Goal: Task Accomplishment & Management: Use online tool/utility

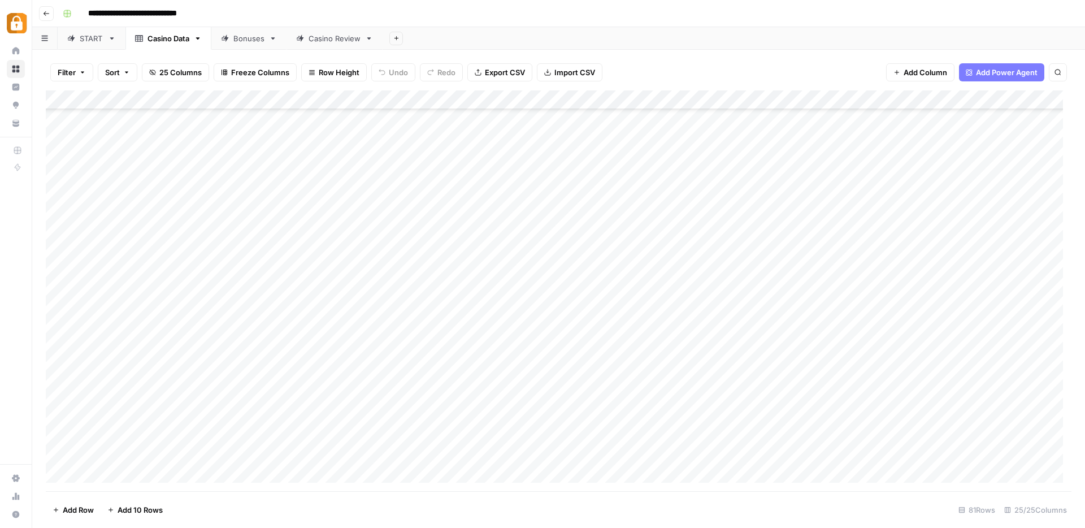
scroll to position [1202, 0]
click at [552, 338] on div "Add Column" at bounding box center [559, 290] width 1026 height 401
click at [195, 99] on div "Add Column" at bounding box center [559, 290] width 1026 height 401
click at [306, 101] on div "Add Column" at bounding box center [559, 290] width 1026 height 401
click at [448, 102] on div "Add Column" at bounding box center [559, 290] width 1026 height 401
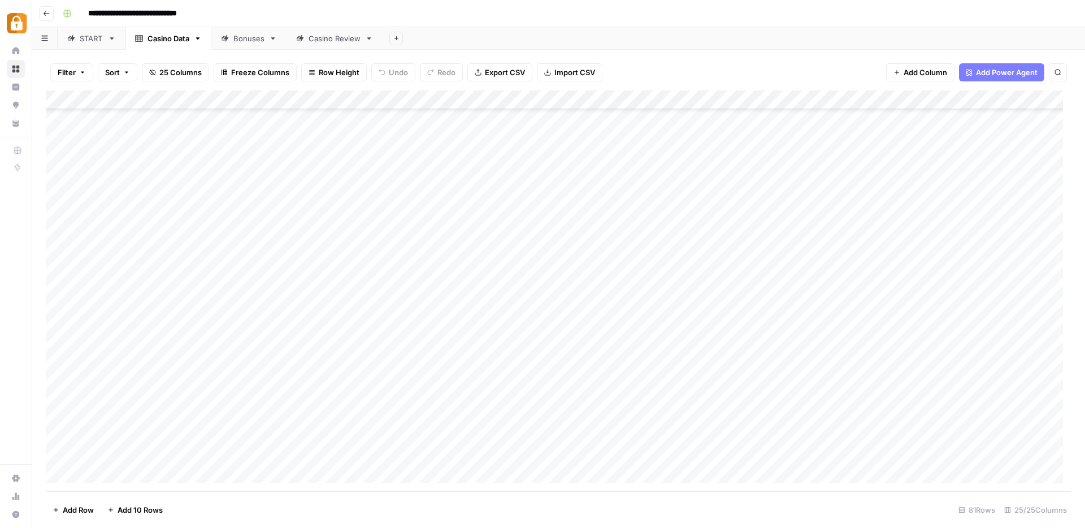
click at [680, 57] on div "Filter Sort 25 Columns Freeze Columns Row Height Undo Redo Export CSV Import CS…" at bounding box center [559, 72] width 1026 height 36
click at [162, 96] on div "Add Column" at bounding box center [559, 290] width 1026 height 401
click at [145, 326] on div "Add Column" at bounding box center [559, 290] width 1026 height 401
click at [164, 97] on div "Add Column" at bounding box center [559, 290] width 1026 height 401
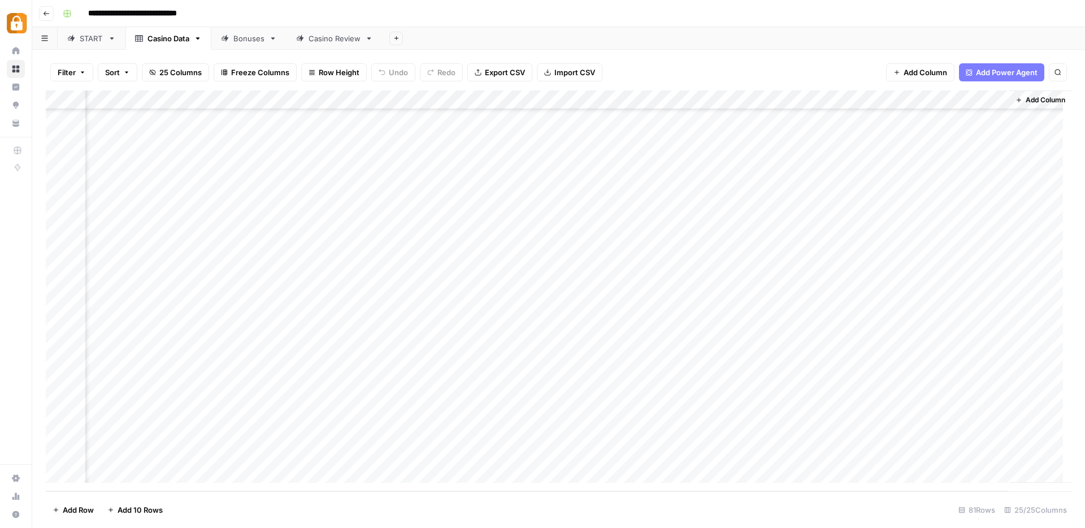
click at [328, 38] on div "Casino Review" at bounding box center [335, 38] width 52 height 11
click at [219, 398] on div "Add Column" at bounding box center [559, 290] width 1026 height 401
click at [433, 98] on div "Add Column" at bounding box center [559, 290] width 1026 height 401
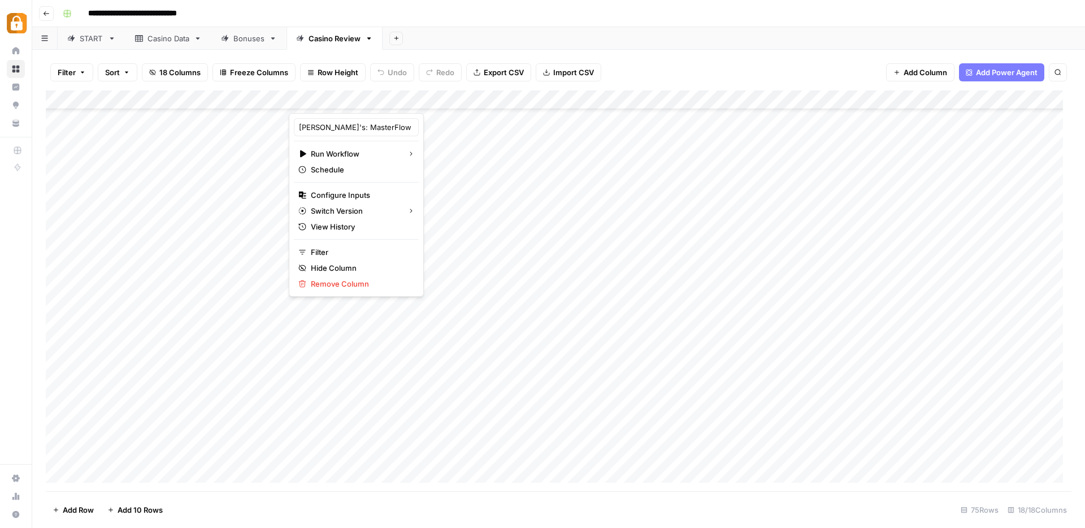
click at [433, 98] on div at bounding box center [386, 101] width 194 height 23
click at [350, 128] on input "[PERSON_NAME]'s: MasterFlow CasinosHub" at bounding box center [356, 127] width 115 height 11
click at [448, 160] on div "Click to Open" at bounding box center [436, 152] width 61 height 20
click at [428, 211] on div "Add Column" at bounding box center [559, 290] width 1026 height 401
click at [456, 101] on div "Add Column" at bounding box center [559, 290] width 1026 height 401
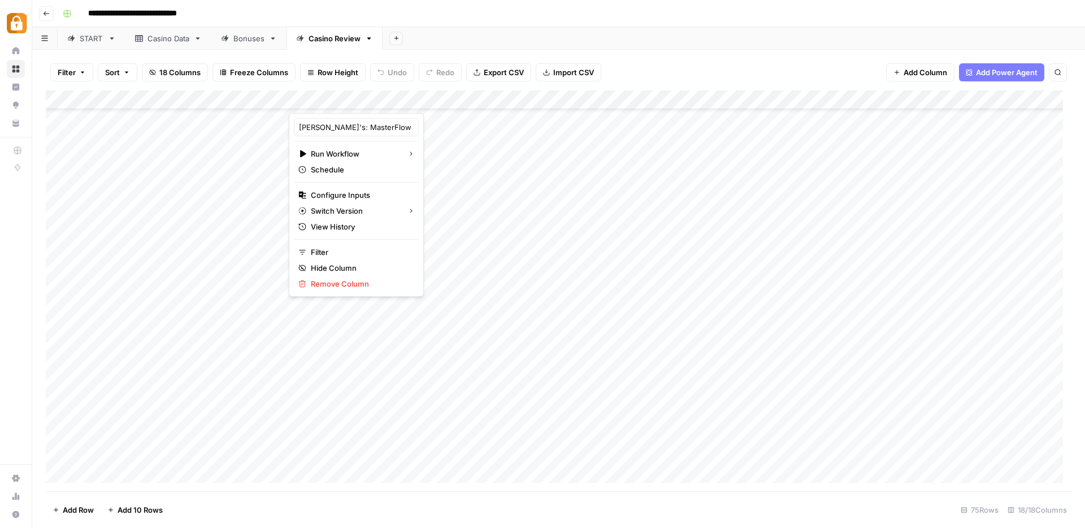
click at [643, 27] on div "Add Sheet" at bounding box center [734, 38] width 703 height 23
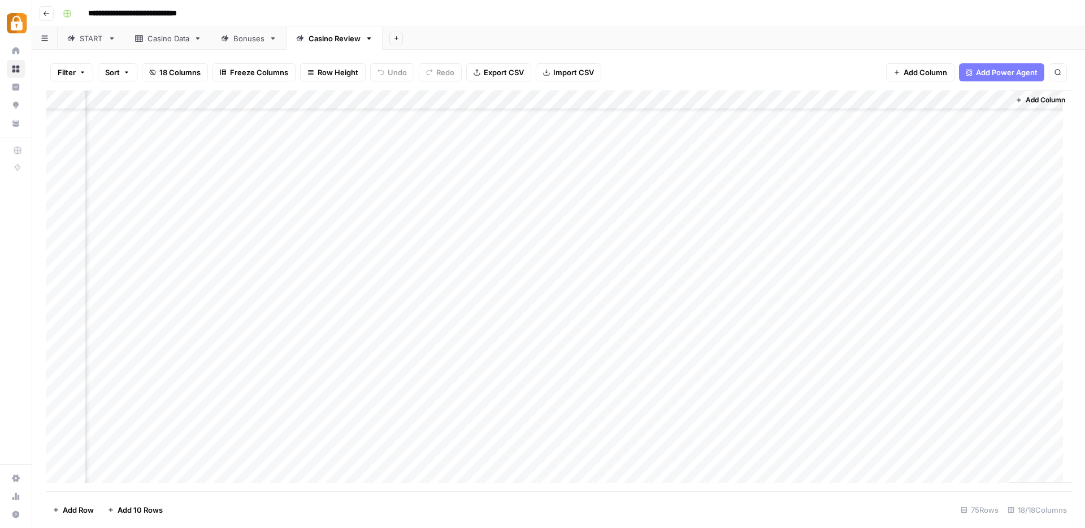
click at [874, 102] on div "Add Column" at bounding box center [559, 290] width 1026 height 401
click at [984, 123] on div "Add Column" at bounding box center [559, 290] width 1026 height 401
click at [807, 73] on div "Filter Sort 18 Columns Freeze Columns Row Height Undo Redo Export CSV Import CS…" at bounding box center [559, 72] width 1026 height 36
click at [877, 98] on div "Add Column" at bounding box center [559, 290] width 1026 height 401
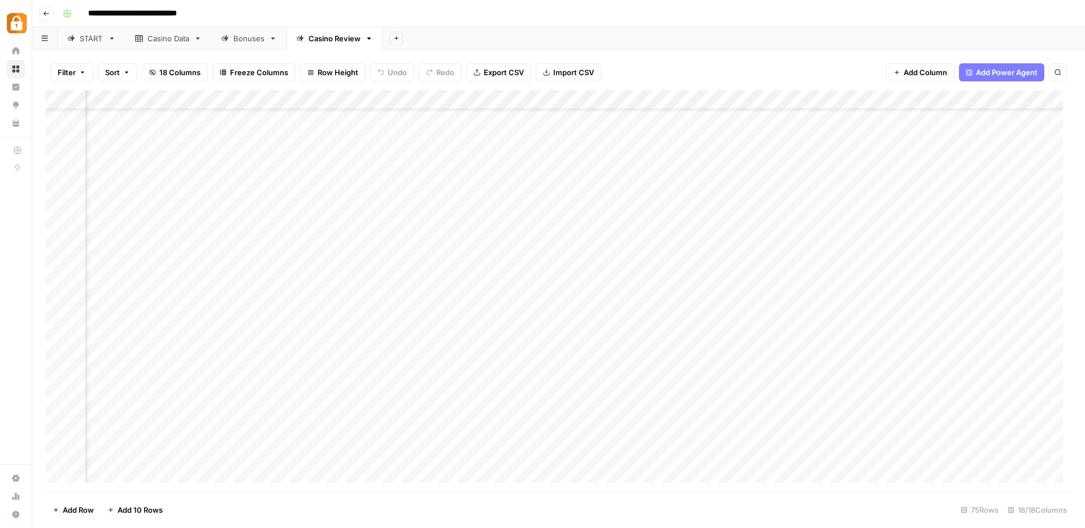
scroll to position [49, 0]
click at [796, 99] on div "Add Column" at bounding box center [559, 290] width 1026 height 401
click at [460, 100] on div "Add Column" at bounding box center [559, 290] width 1026 height 401
click at [873, 99] on div "Add Column" at bounding box center [559, 290] width 1026 height 401
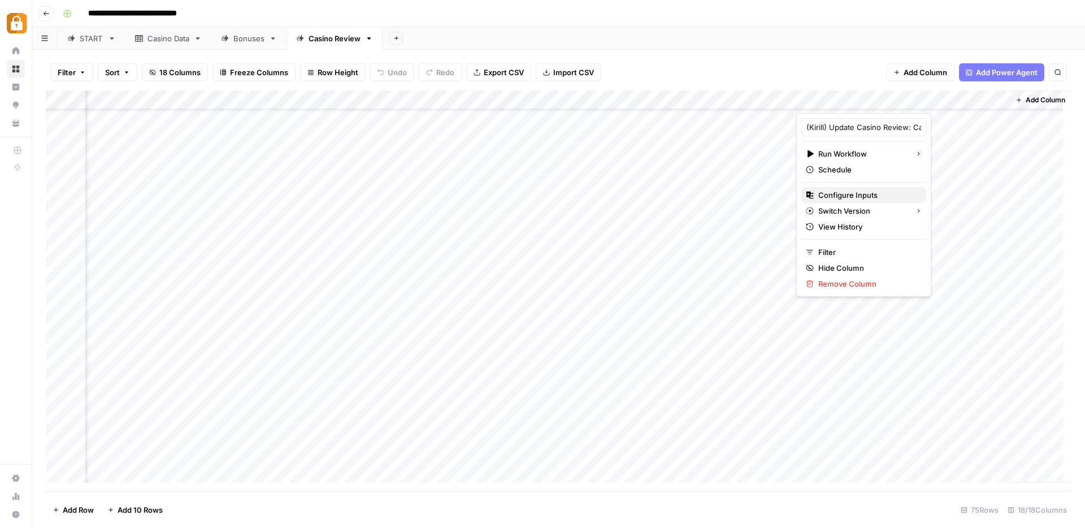
click at [852, 191] on span "Configure Inputs" at bounding box center [868, 194] width 99 height 11
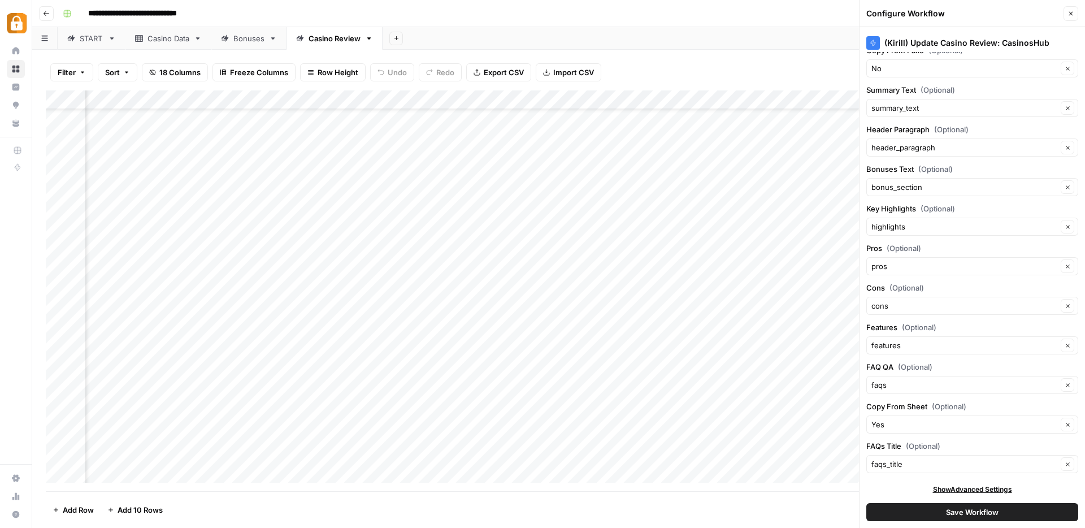
scroll to position [1244, 0]
click at [1073, 13] on icon "button" at bounding box center [1071, 13] width 7 height 7
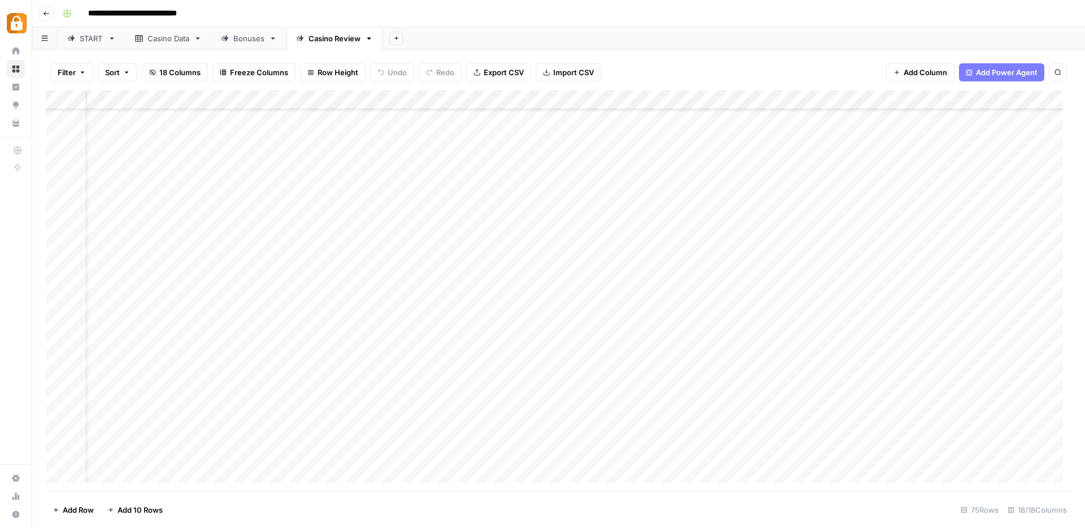
scroll to position [49, 0]
click at [276, 99] on div "Add Column" at bounding box center [559, 290] width 1026 height 401
click at [168, 38] on div "Casino Data" at bounding box center [169, 38] width 42 height 11
click at [586, 96] on div "Add Column" at bounding box center [559, 290] width 1026 height 401
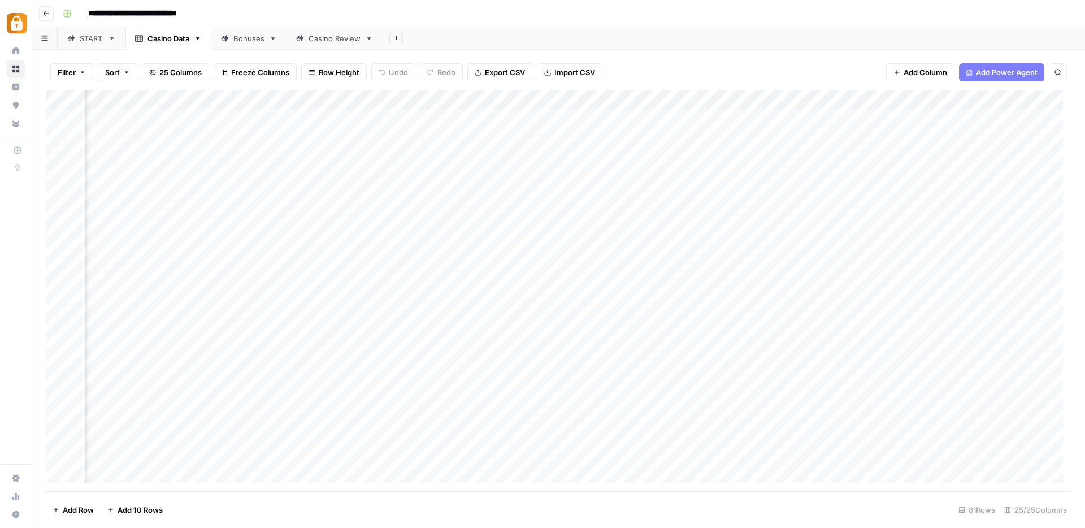
scroll to position [0, 0]
click at [93, 37] on div "START" at bounding box center [92, 38] width 24 height 11
click at [178, 42] on div "Casino Data" at bounding box center [169, 38] width 42 height 11
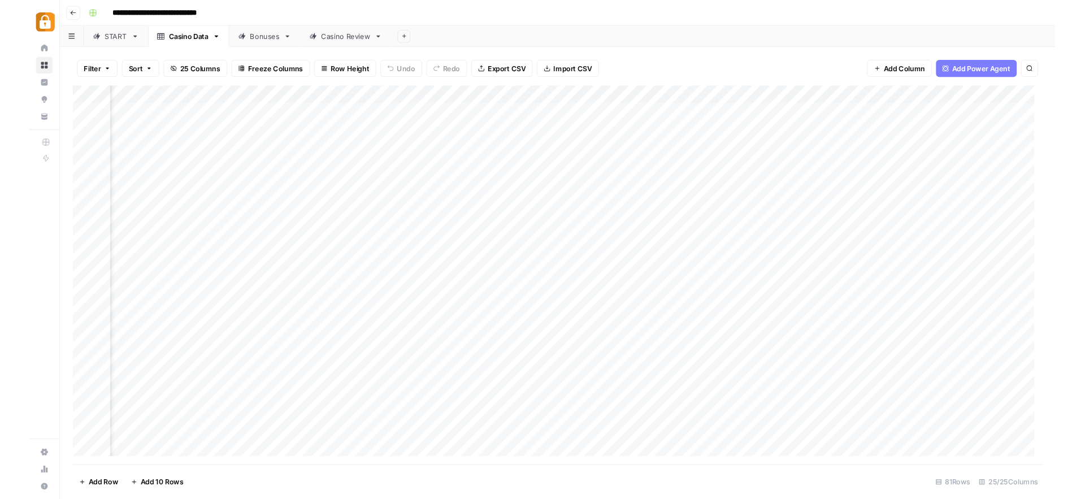
scroll to position [0, 326]
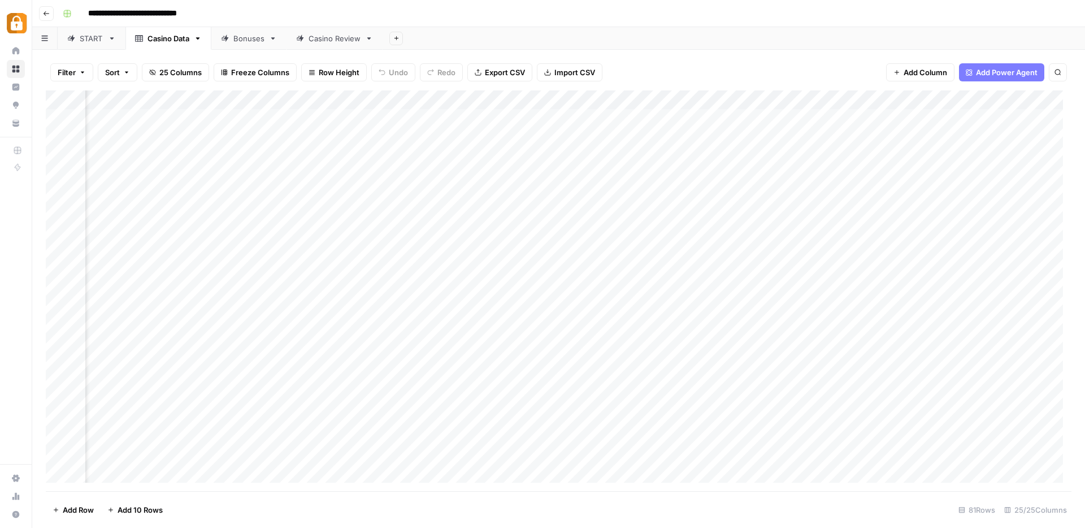
click at [673, 70] on div "Filter Sort 25 Columns Freeze Columns Row Height Undo Redo Export CSV Import CS…" at bounding box center [559, 72] width 1026 height 36
